Goal: Task Accomplishment & Management: Complete application form

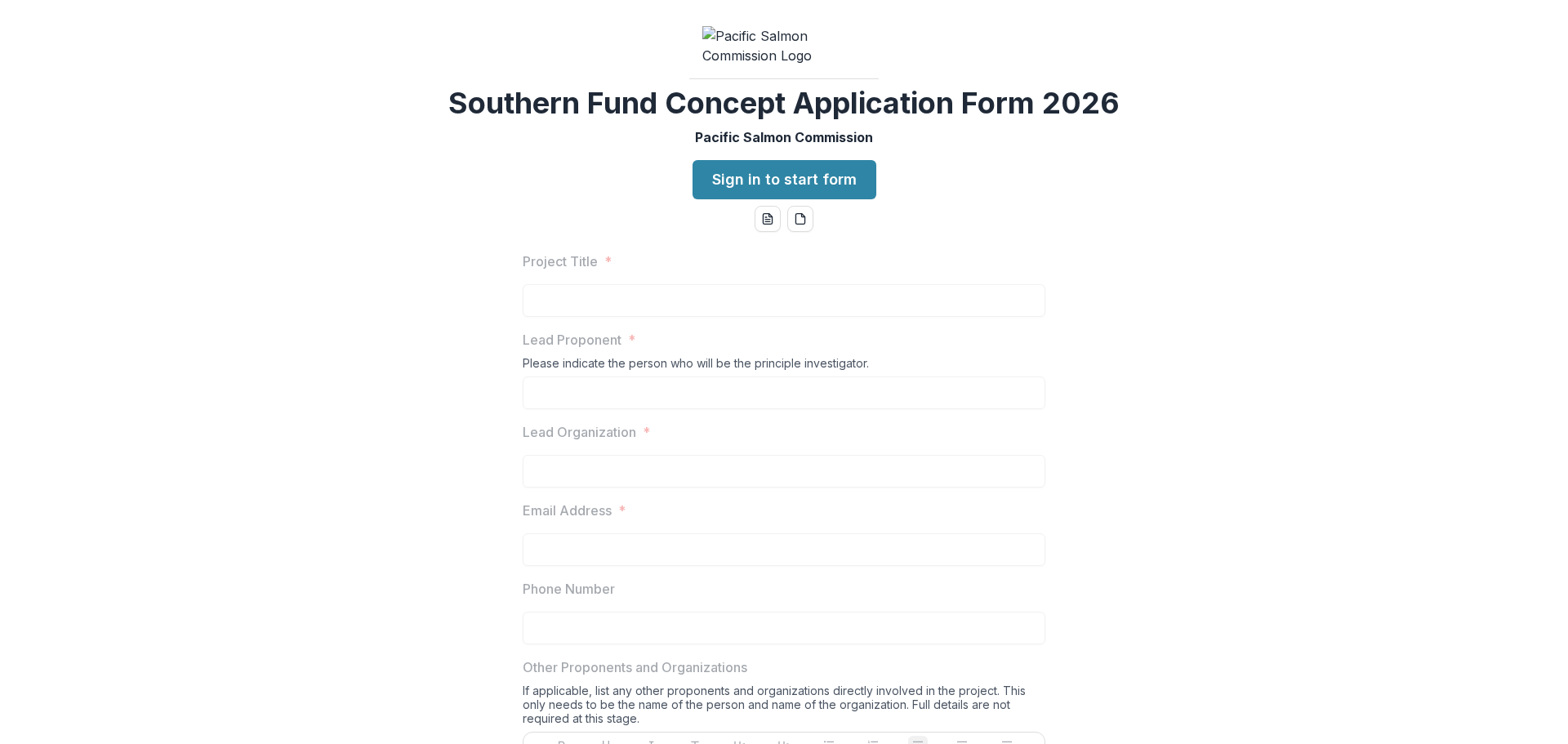
scroll to position [1225, 0]
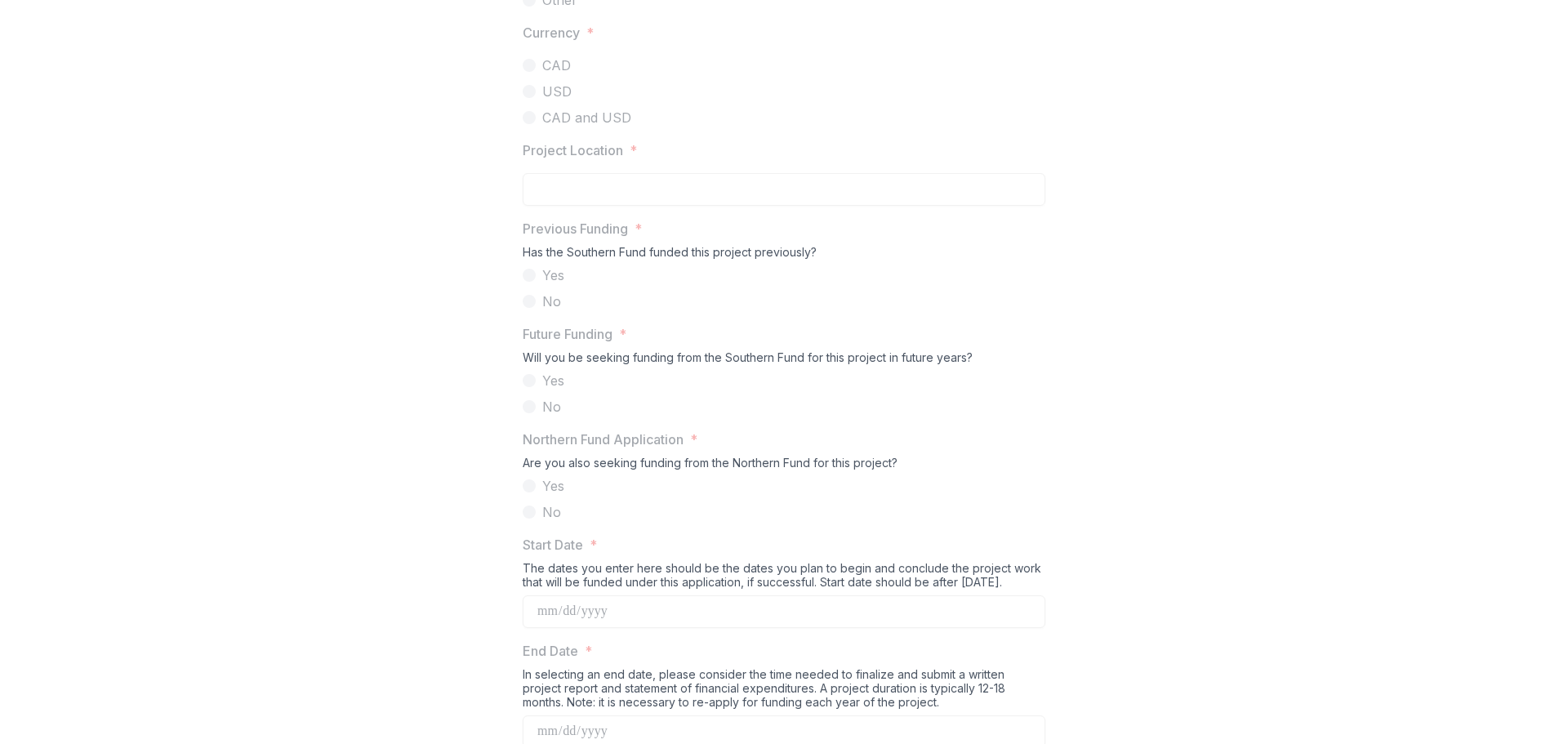
click at [673, 371] on div "Will you be seeking funding from the Southern Fund for this project in future y…" at bounding box center [784, 360] width 522 height 20
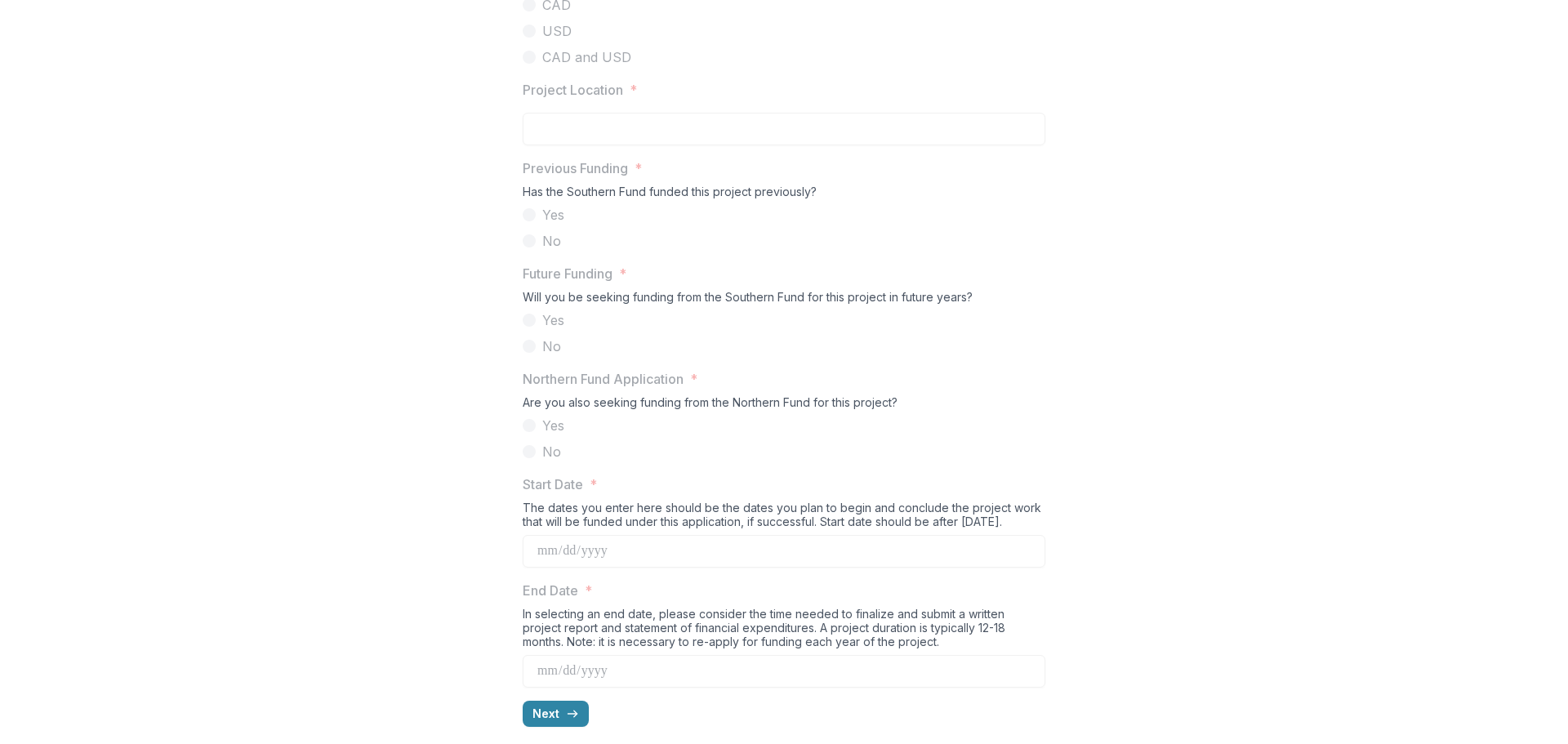
scroll to position [1388, 0]
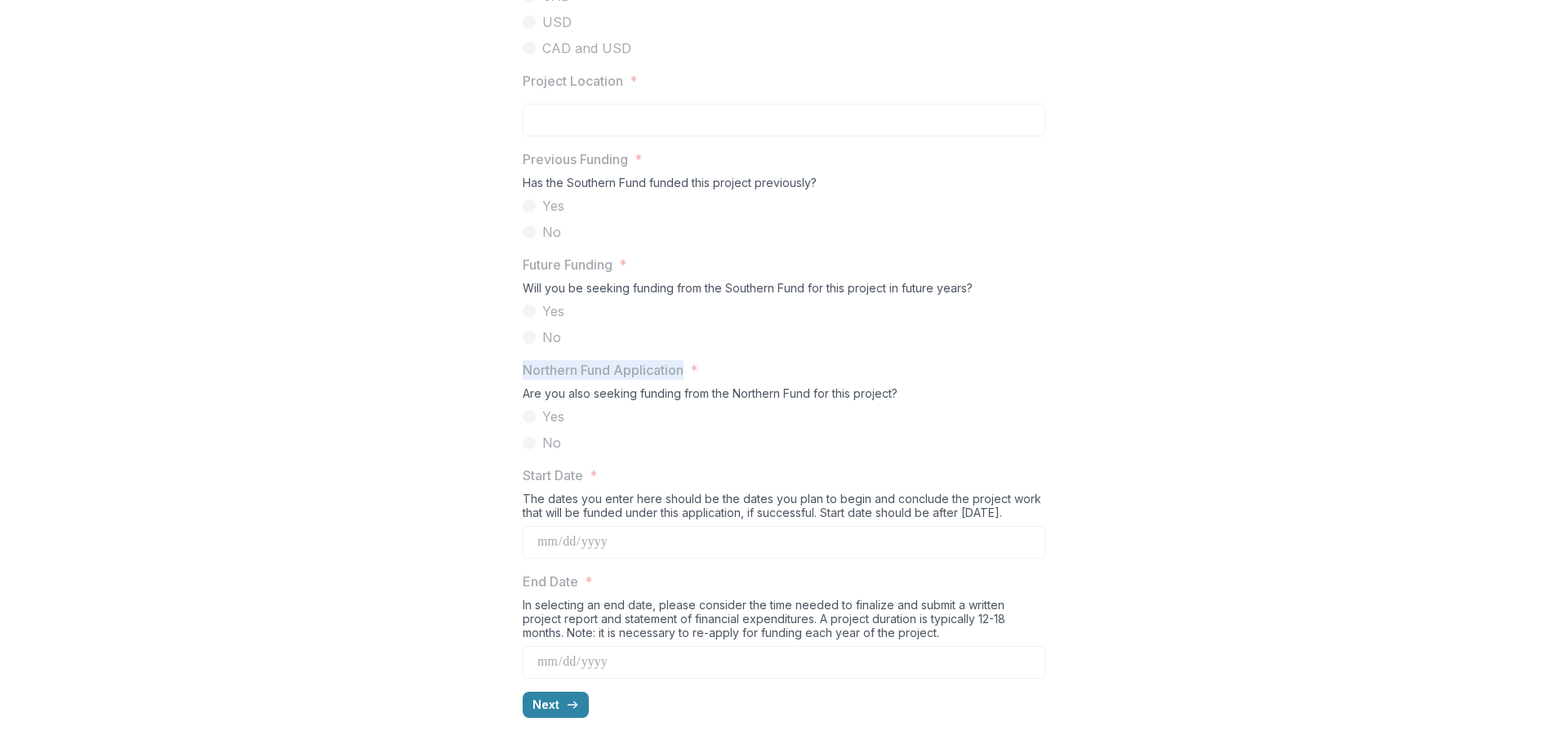
drag, startPoint x: 687, startPoint y: 402, endPoint x: 520, endPoint y: 406, distance: 167.0
click at [522, 380] on span "Northern Fund Application *" at bounding box center [779, 370] width 513 height 19
copy p "Northern Fund Application"
drag, startPoint x: 609, startPoint y: 477, endPoint x: 510, endPoint y: 473, distance: 99.1
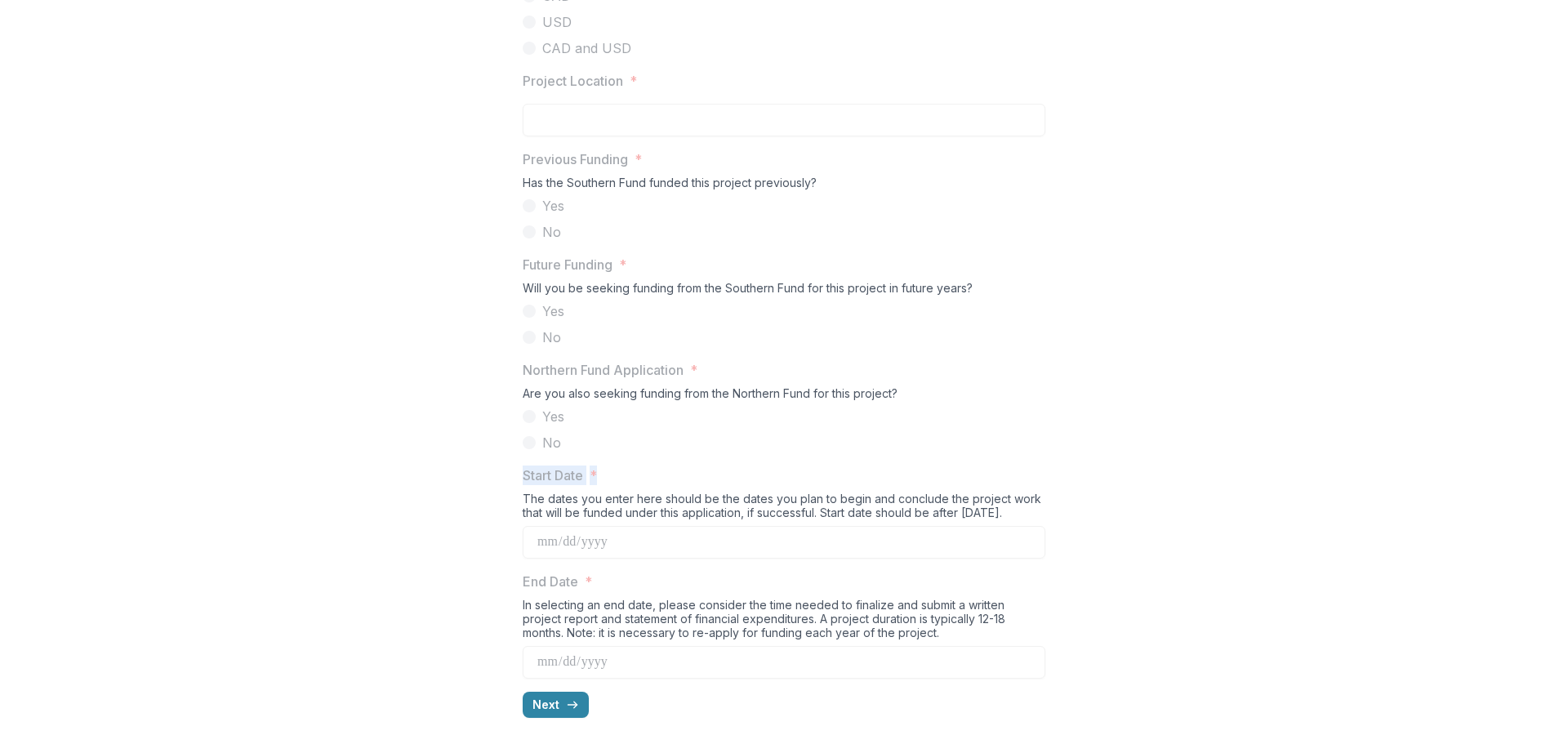
click at [560, 709] on button "Next" at bounding box center [555, 704] width 66 height 26
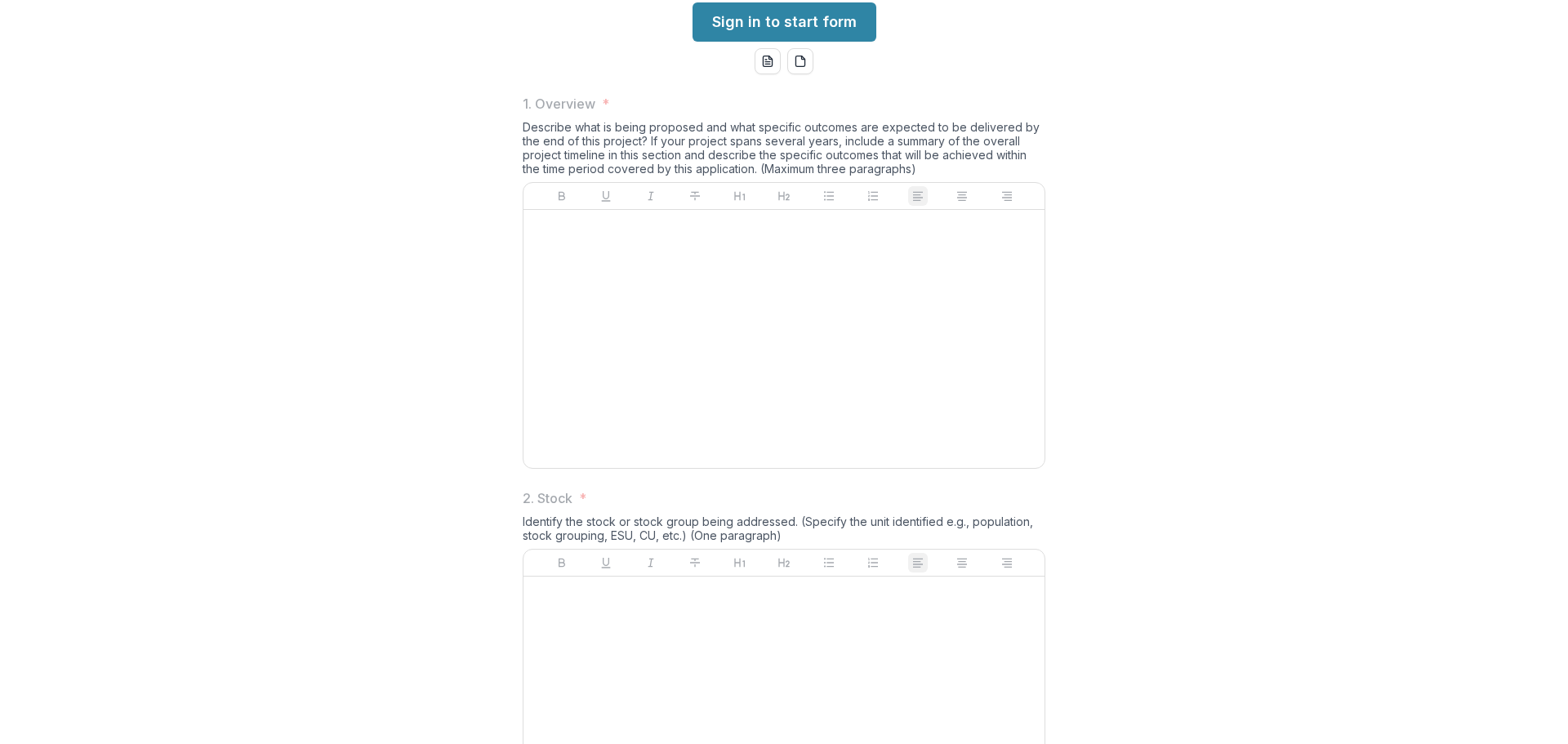
scroll to position [0, 0]
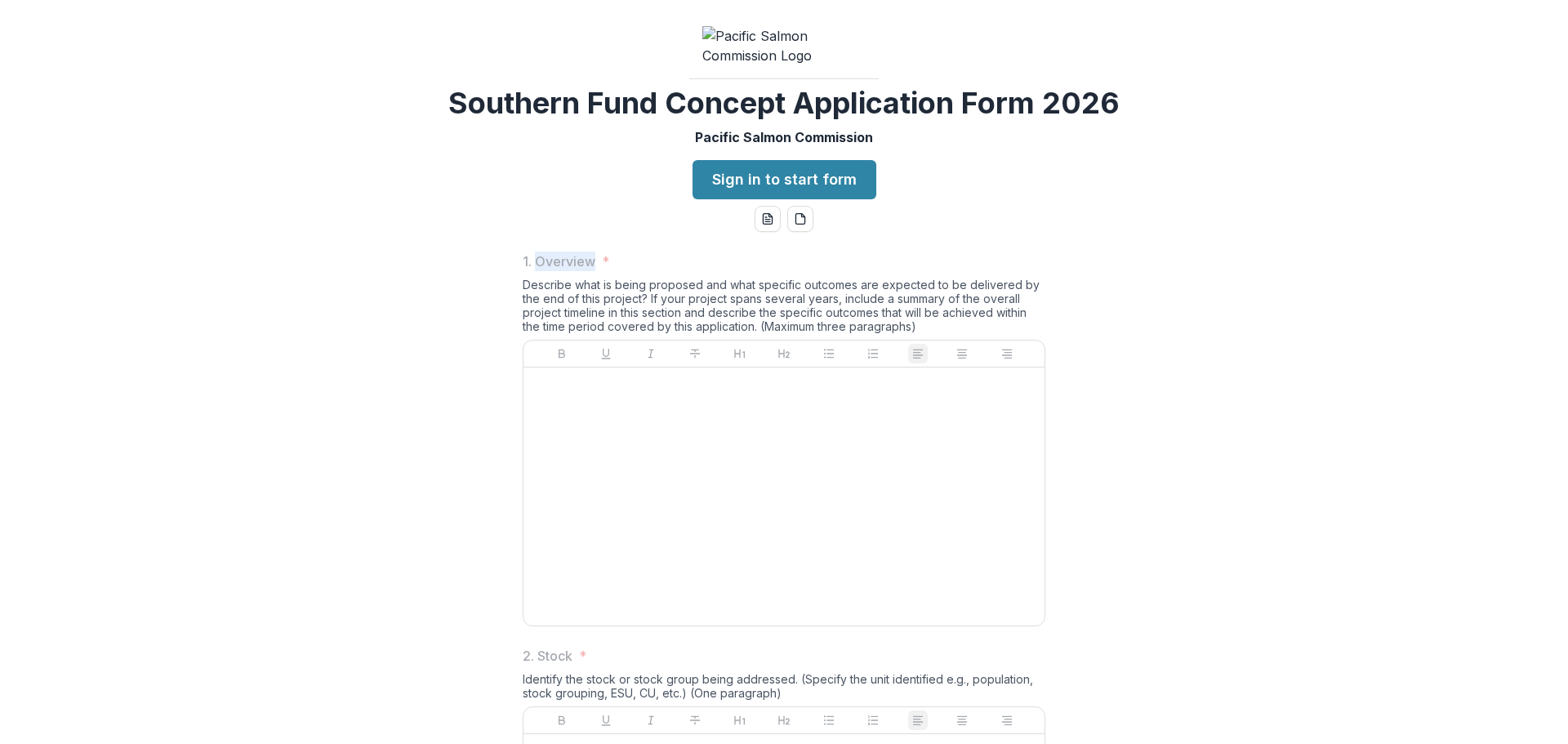
drag, startPoint x: 590, startPoint y: 386, endPoint x: 532, endPoint y: 387, distance: 58.0
click at [532, 271] on p "1. Overview" at bounding box center [558, 261] width 73 height 19
copy p "Overview"
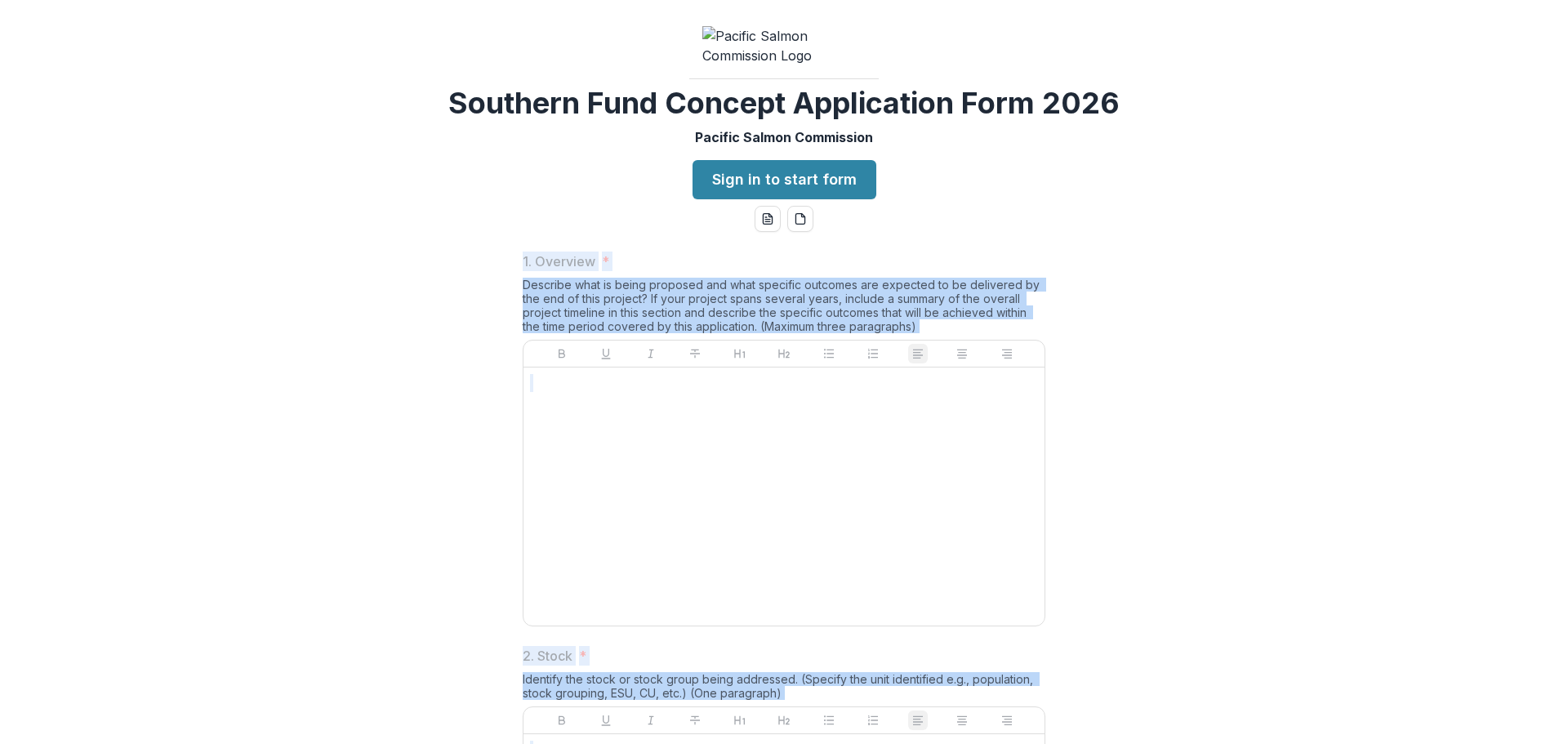
drag, startPoint x: 640, startPoint y: 669, endPoint x: 496, endPoint y: 395, distance: 309.5
copy div "1. Overview * Describe what is being proposed and what specific outcomes are ex…"
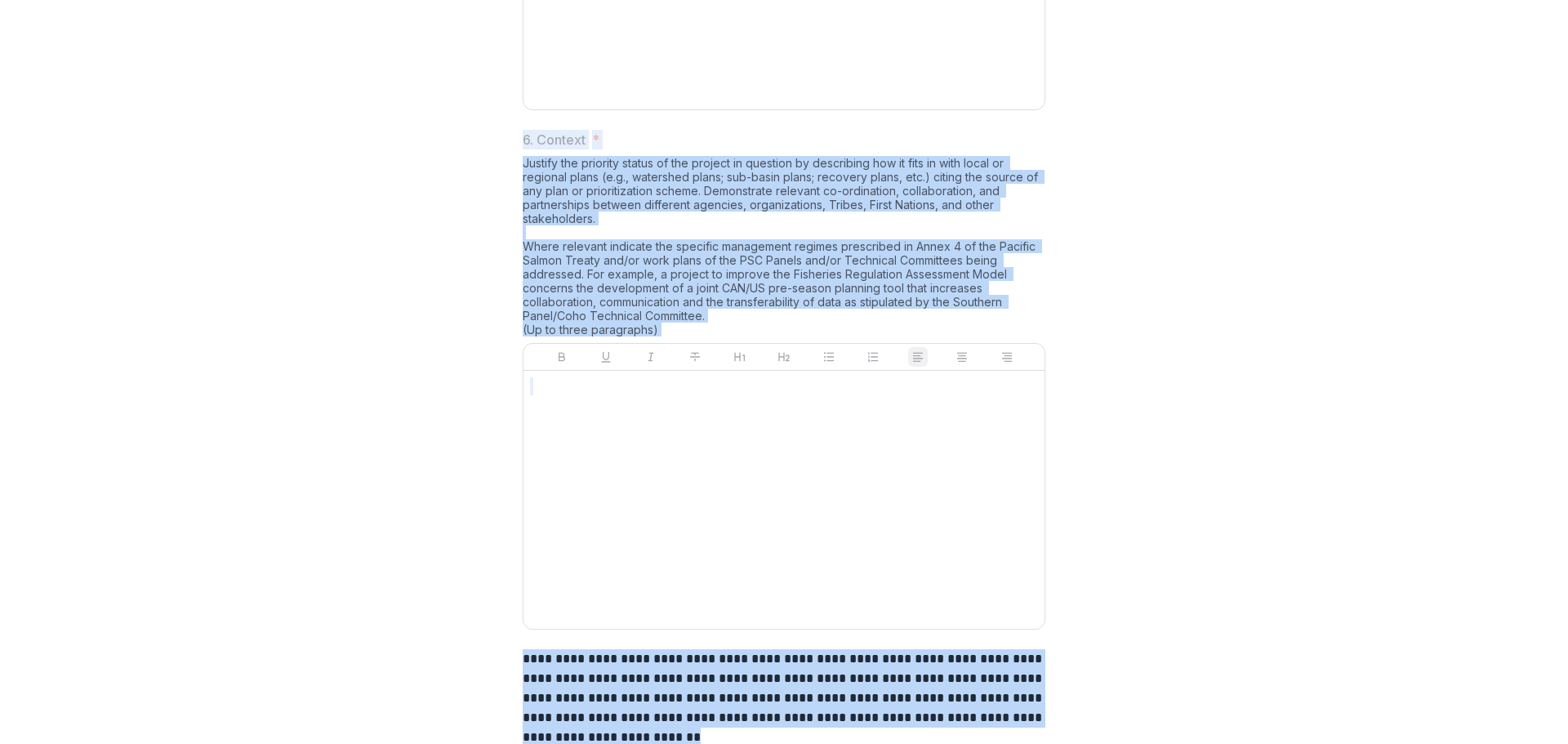
scroll to position [2246, 0]
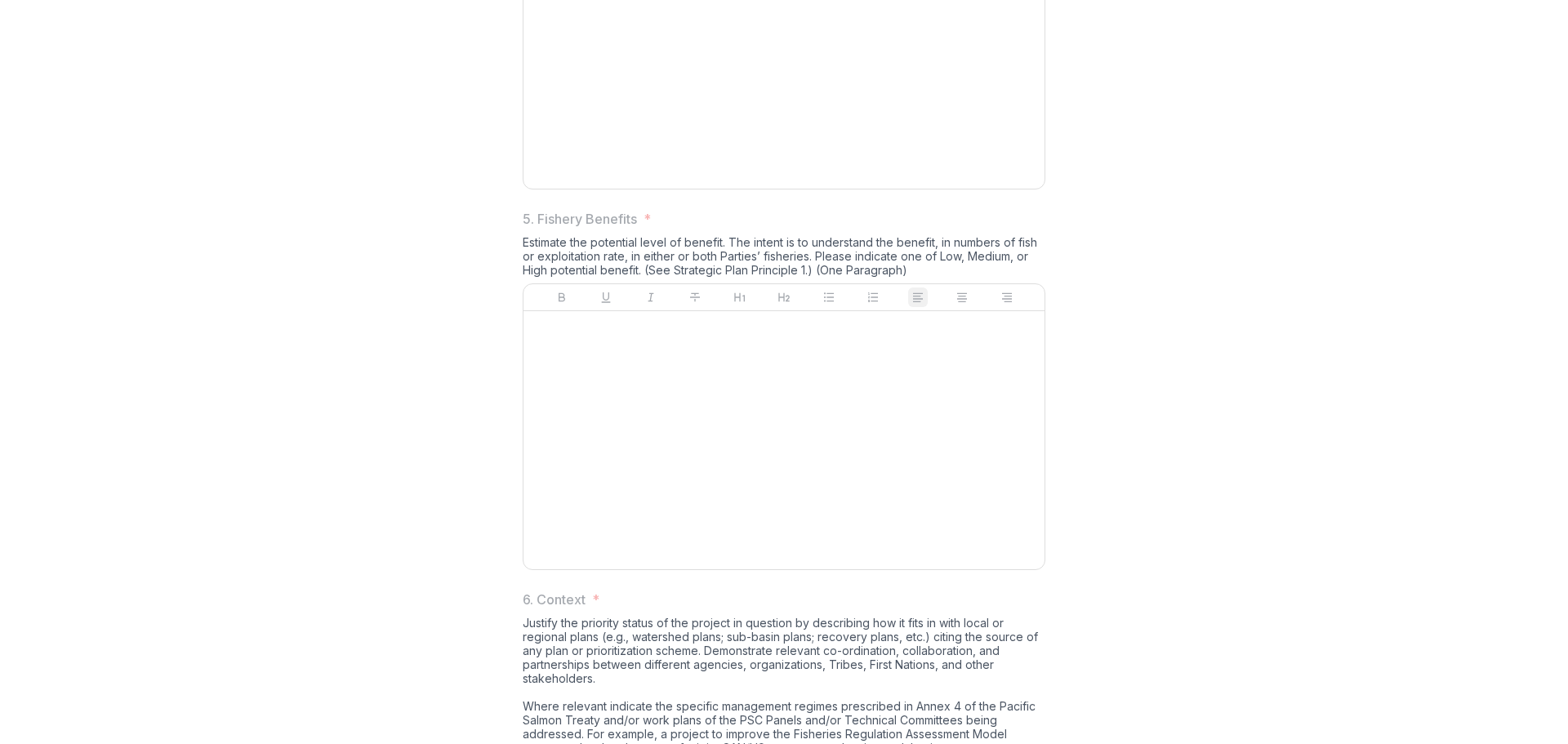
click at [701, 182] on div at bounding box center [784, 59] width 508 height 245
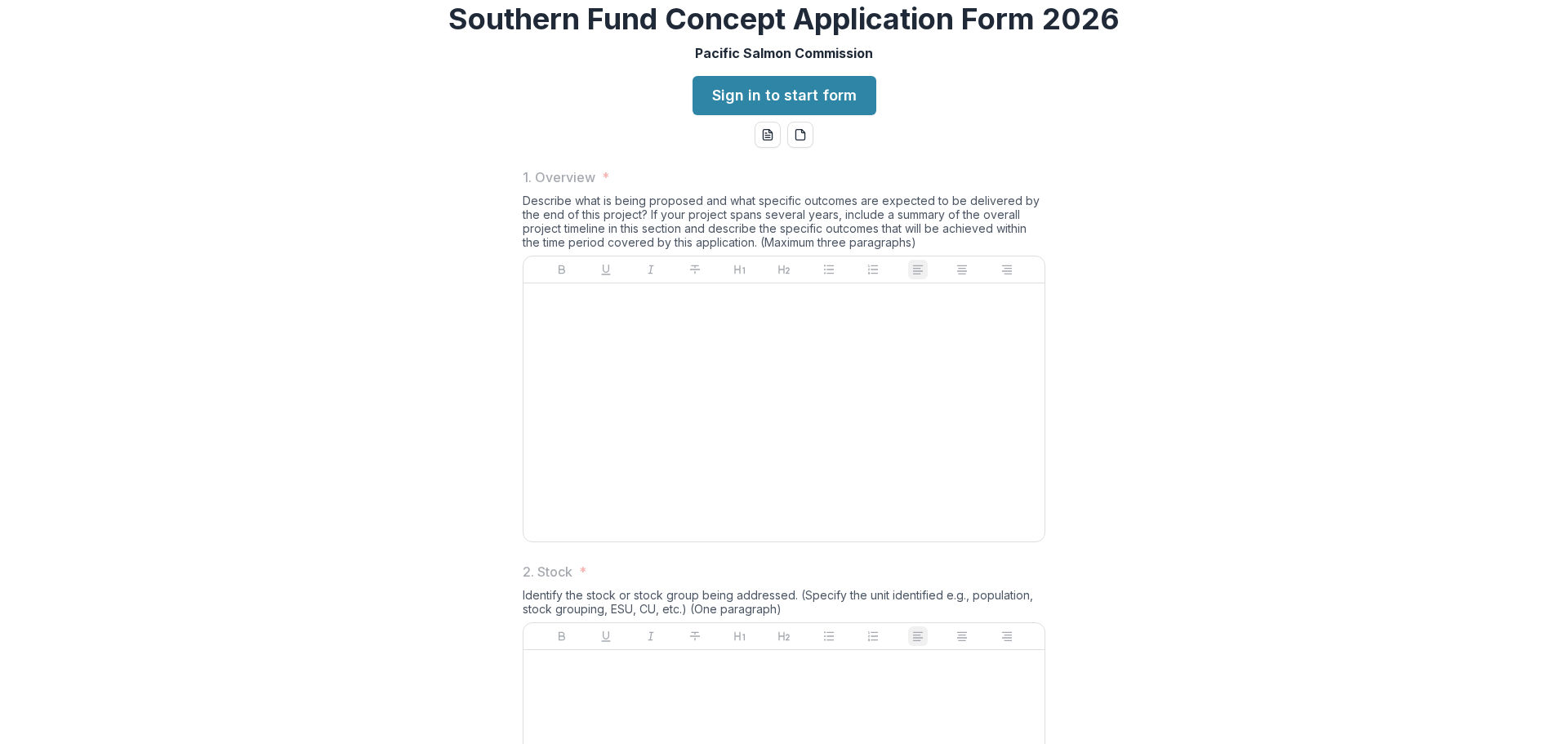
scroll to position [245, 0]
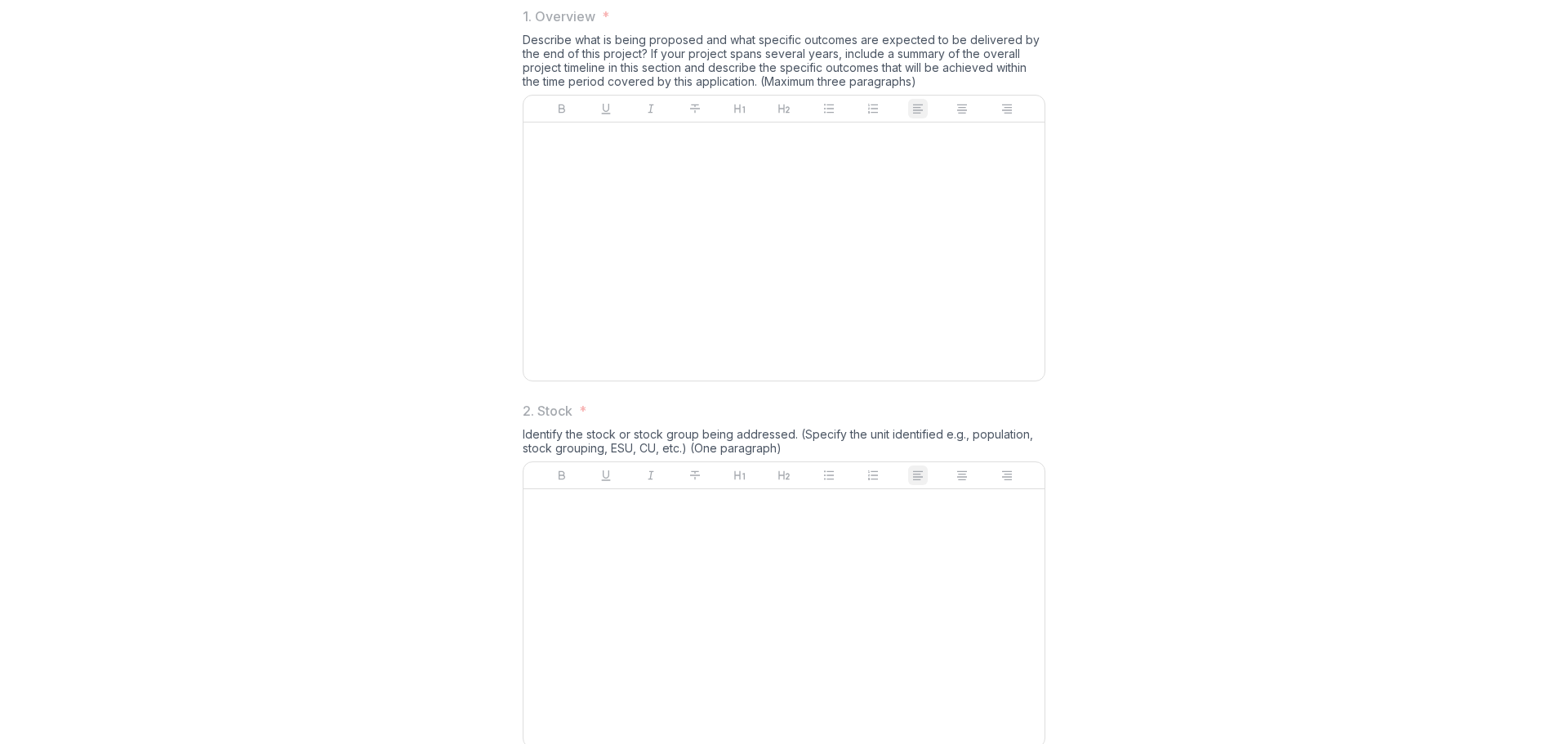
click at [713, 374] on div at bounding box center [784, 251] width 508 height 245
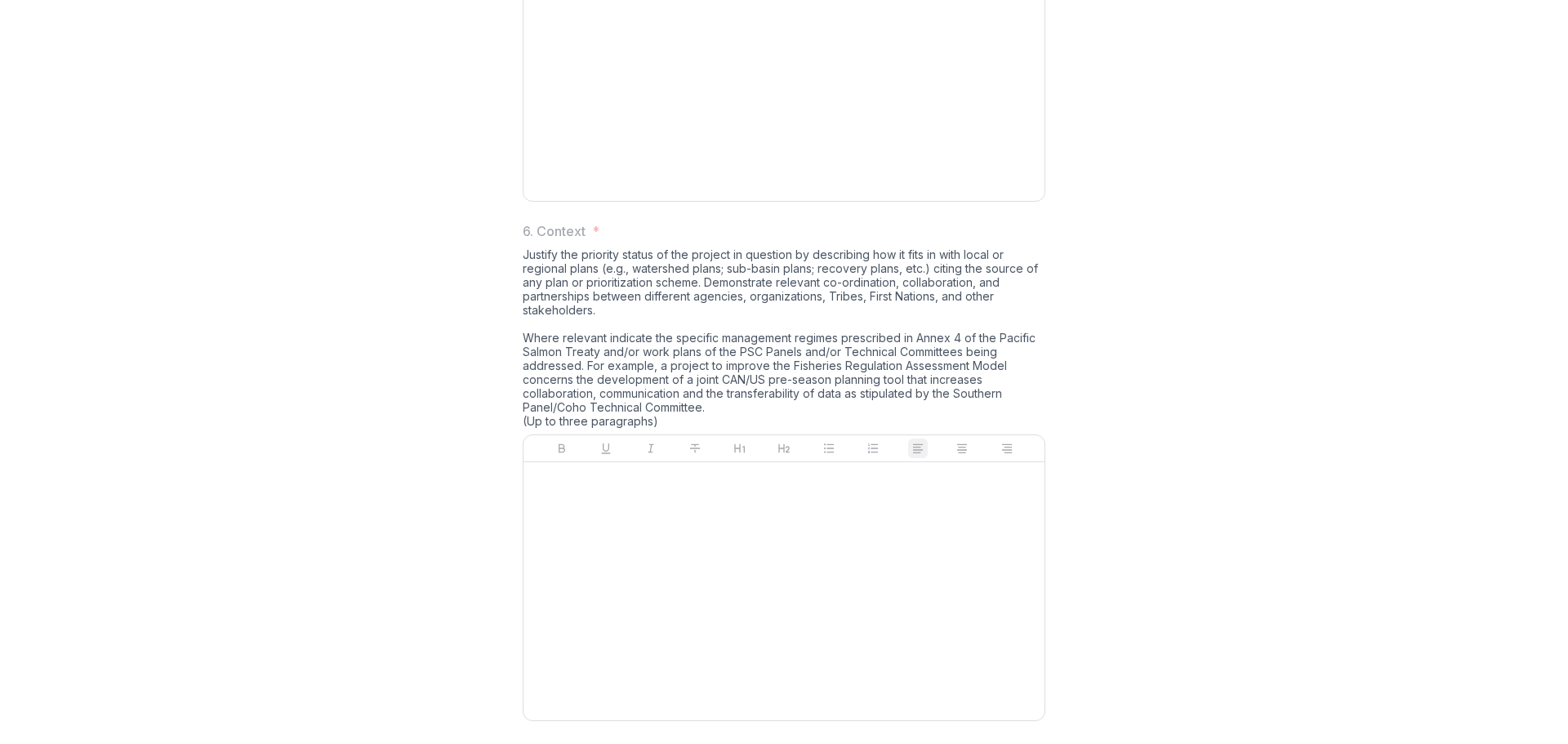
scroll to position [1592, 0]
